Goal: Navigation & Orientation: Find specific page/section

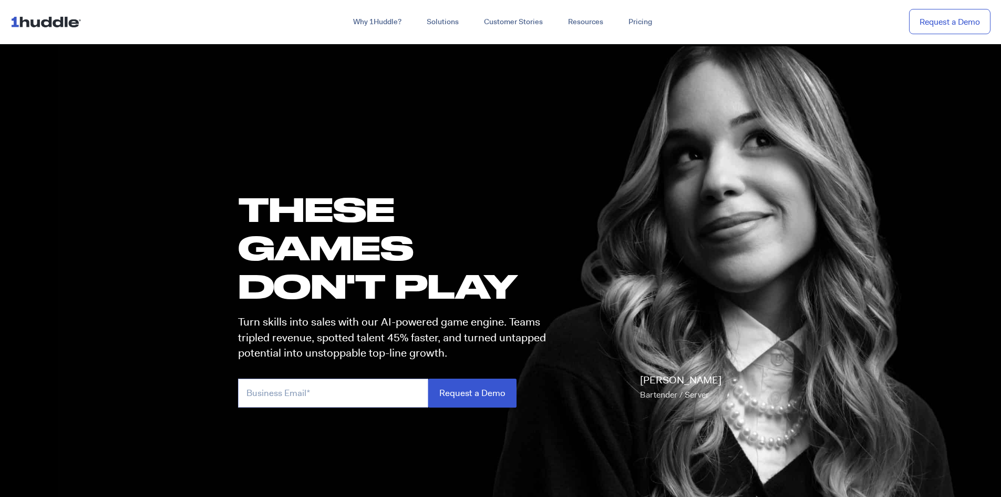
click at [352, 389] on input "email" at bounding box center [333, 392] width 190 height 29
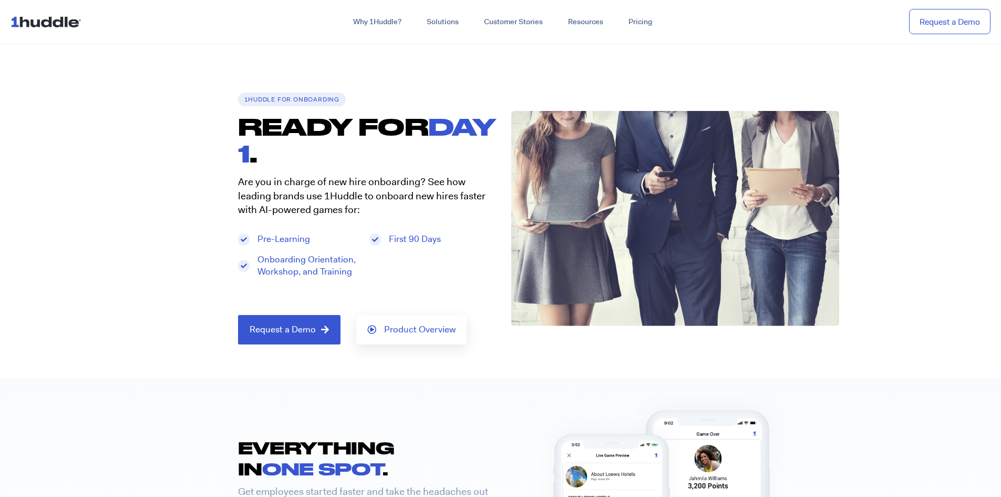
click at [278, 123] on h1 "READY FOR DAY 1 ." at bounding box center [369, 140] width 263 height 54
click at [25, 28] on img at bounding box center [48, 22] width 75 height 20
